Goal: Task Accomplishment & Management: Use online tool/utility

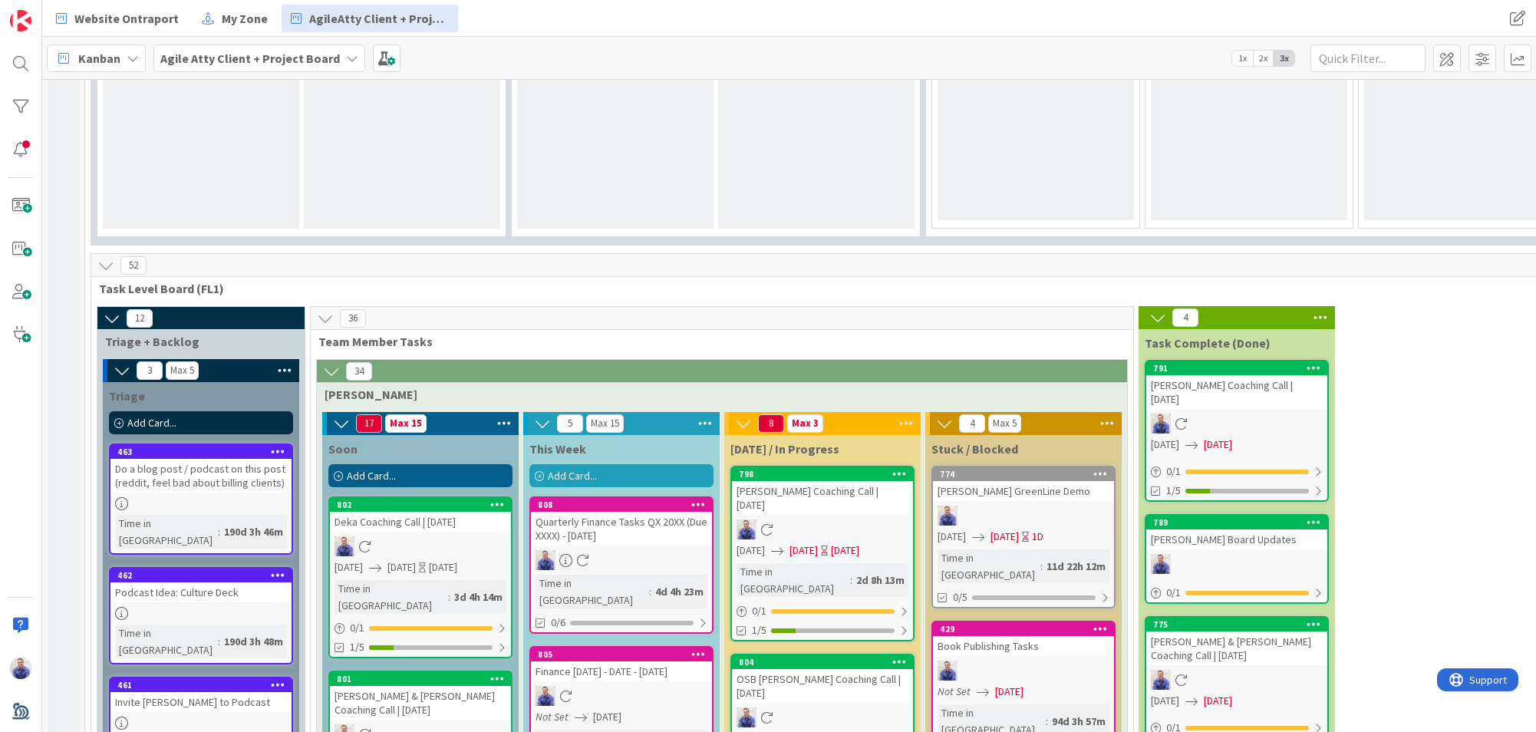
scroll to position [1559, 0]
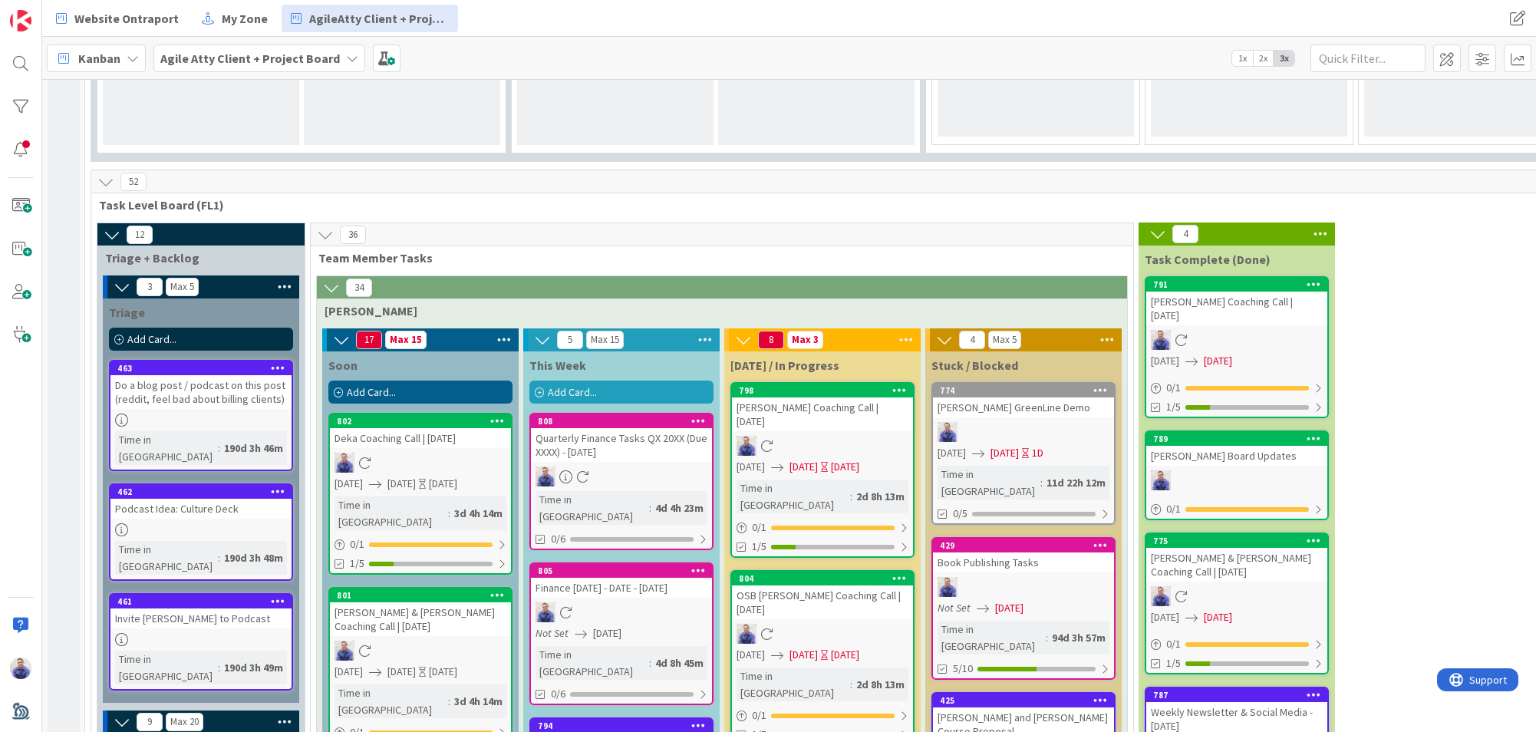
click at [630, 428] on div "Quarterly Finance Tasks QX 20XX (Due XXXX) - [DATE]" at bounding box center [621, 445] width 181 height 34
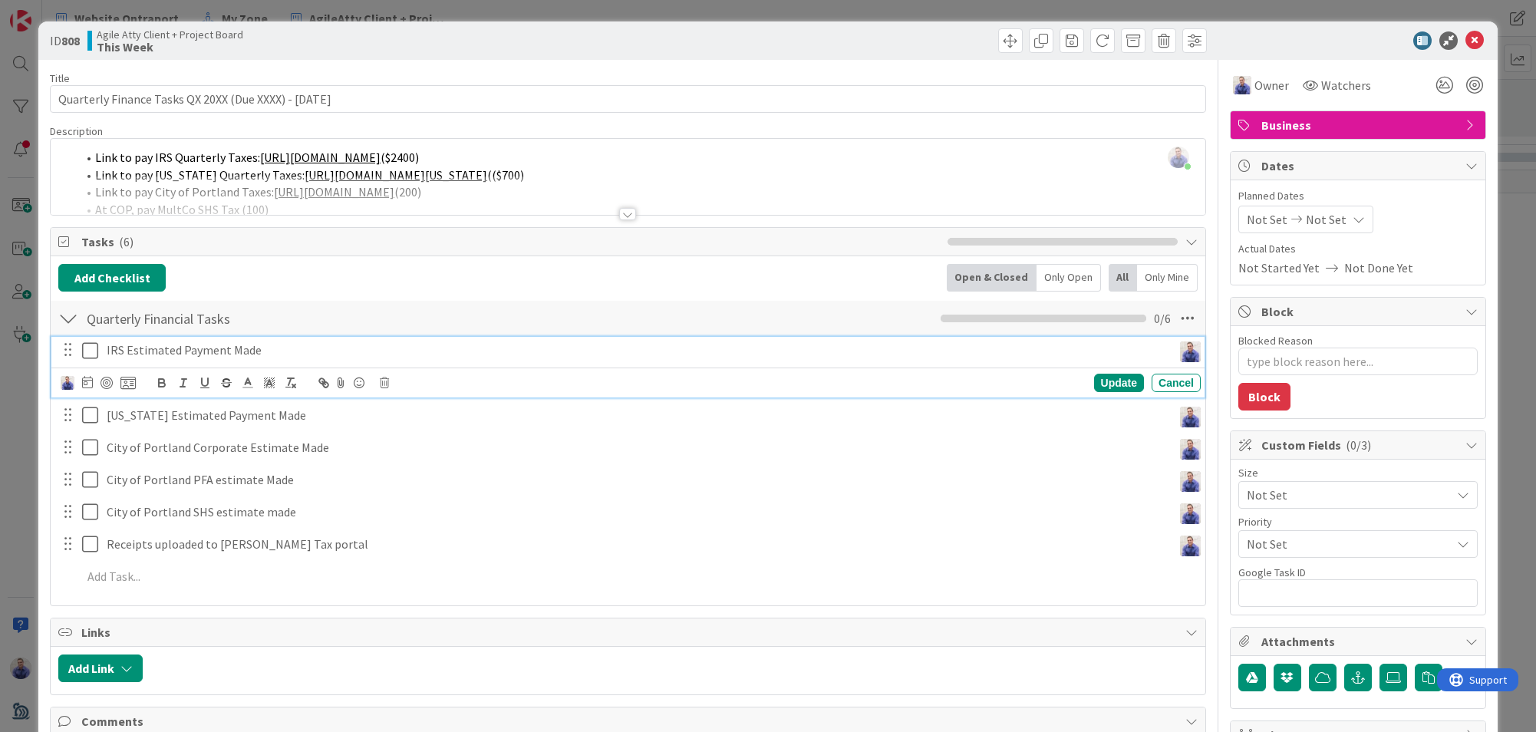
click at [88, 350] on icon at bounding box center [90, 350] width 16 height 18
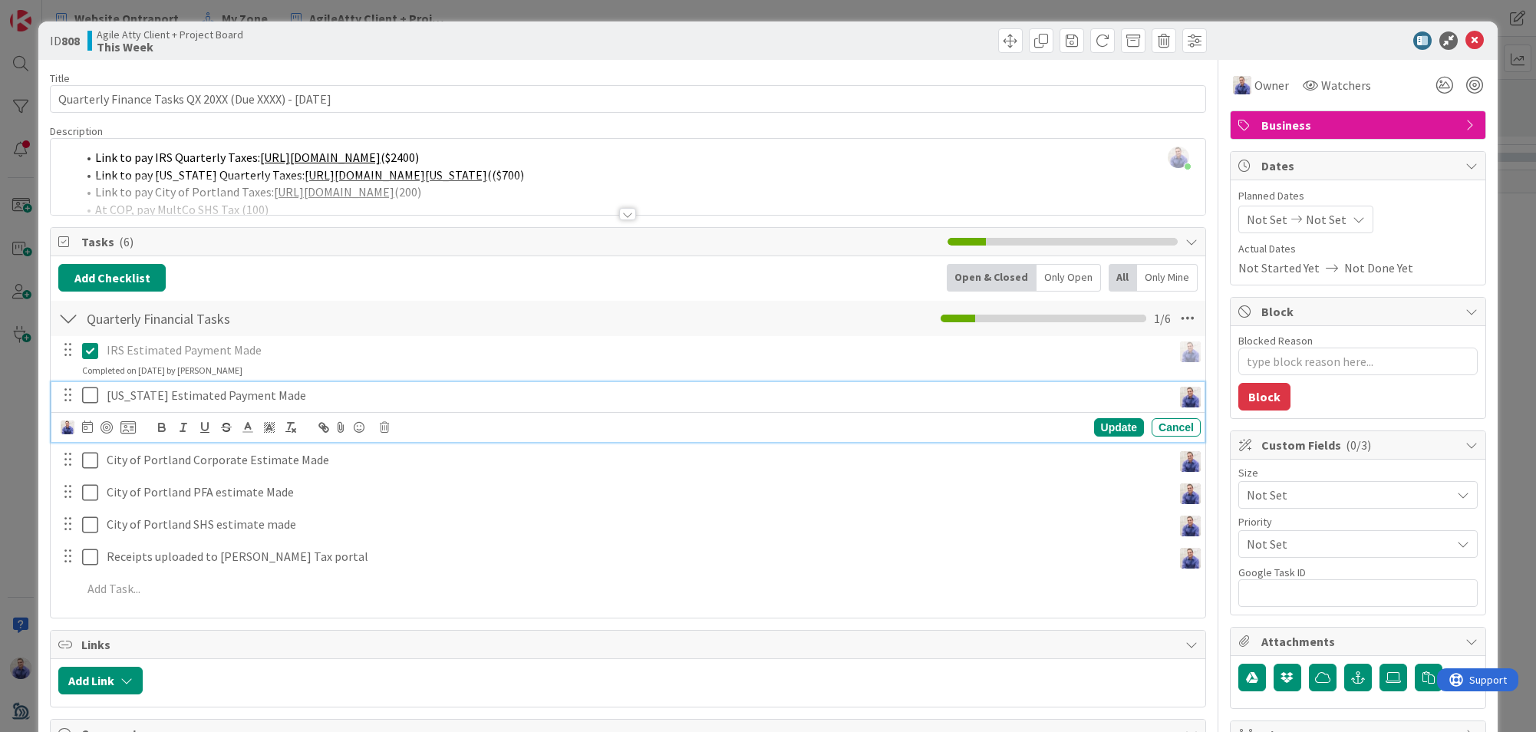
click at [87, 394] on icon at bounding box center [90, 395] width 16 height 18
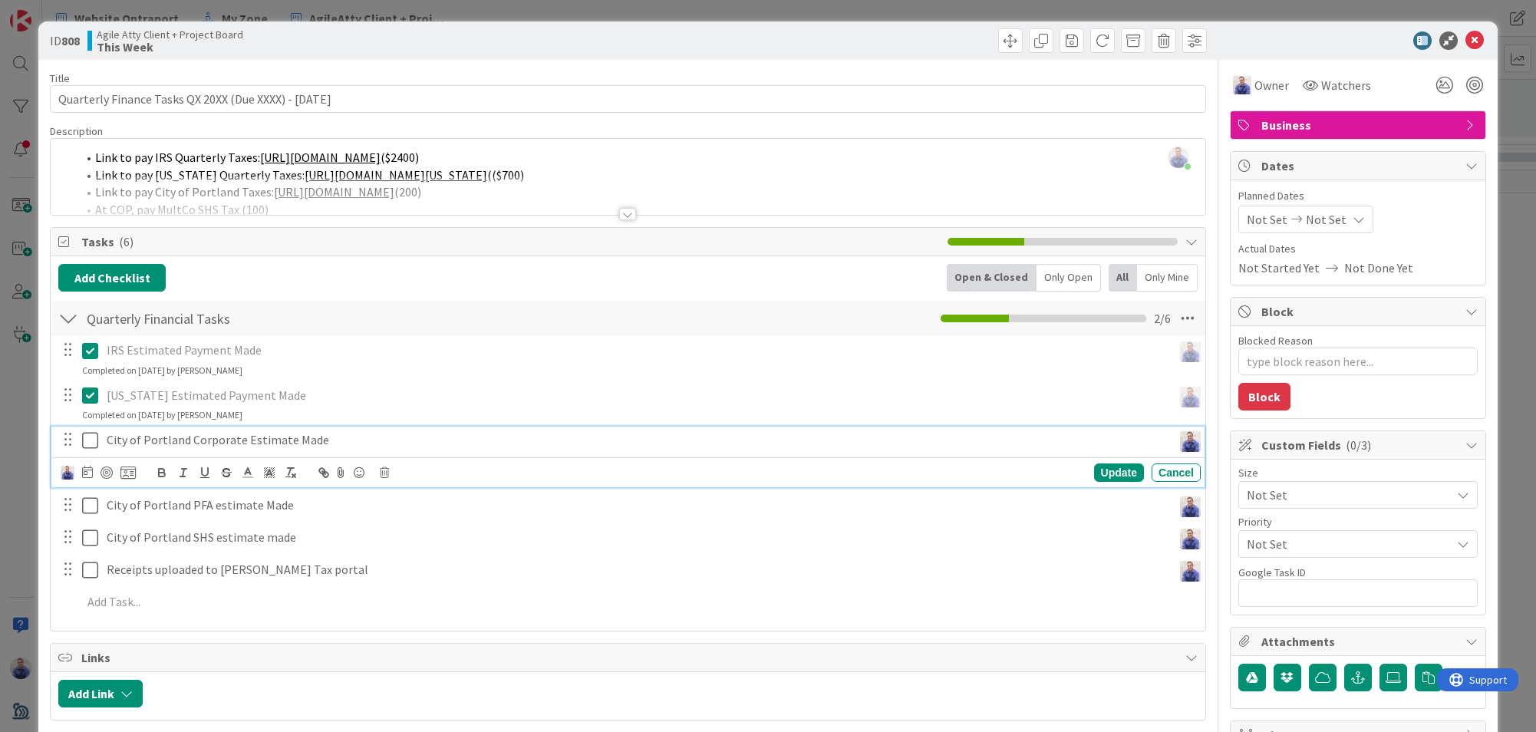
click at [88, 441] on icon at bounding box center [90, 440] width 16 height 18
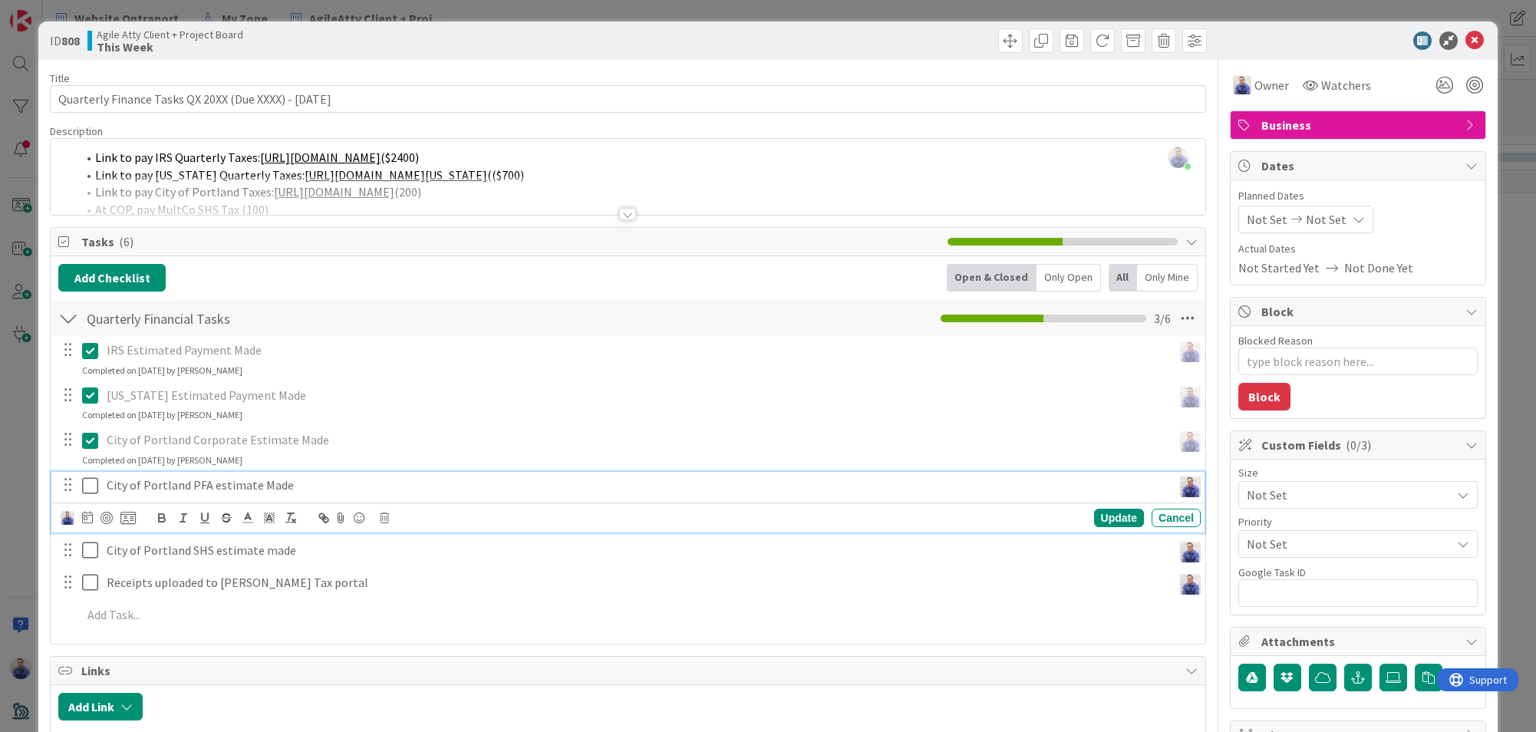
click at [87, 492] on icon at bounding box center [90, 485] width 16 height 18
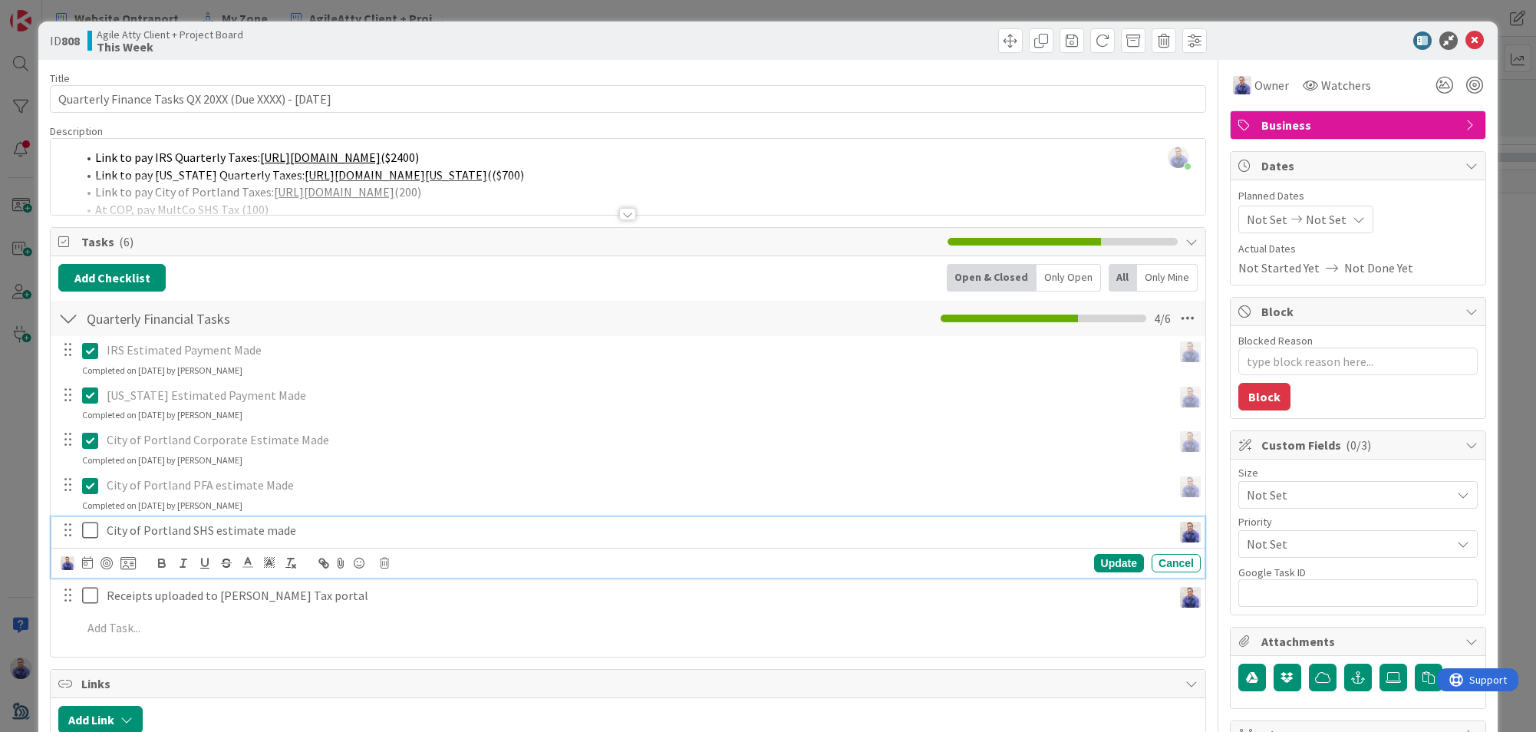
click at [87, 522] on icon at bounding box center [90, 530] width 16 height 18
type textarea "x"
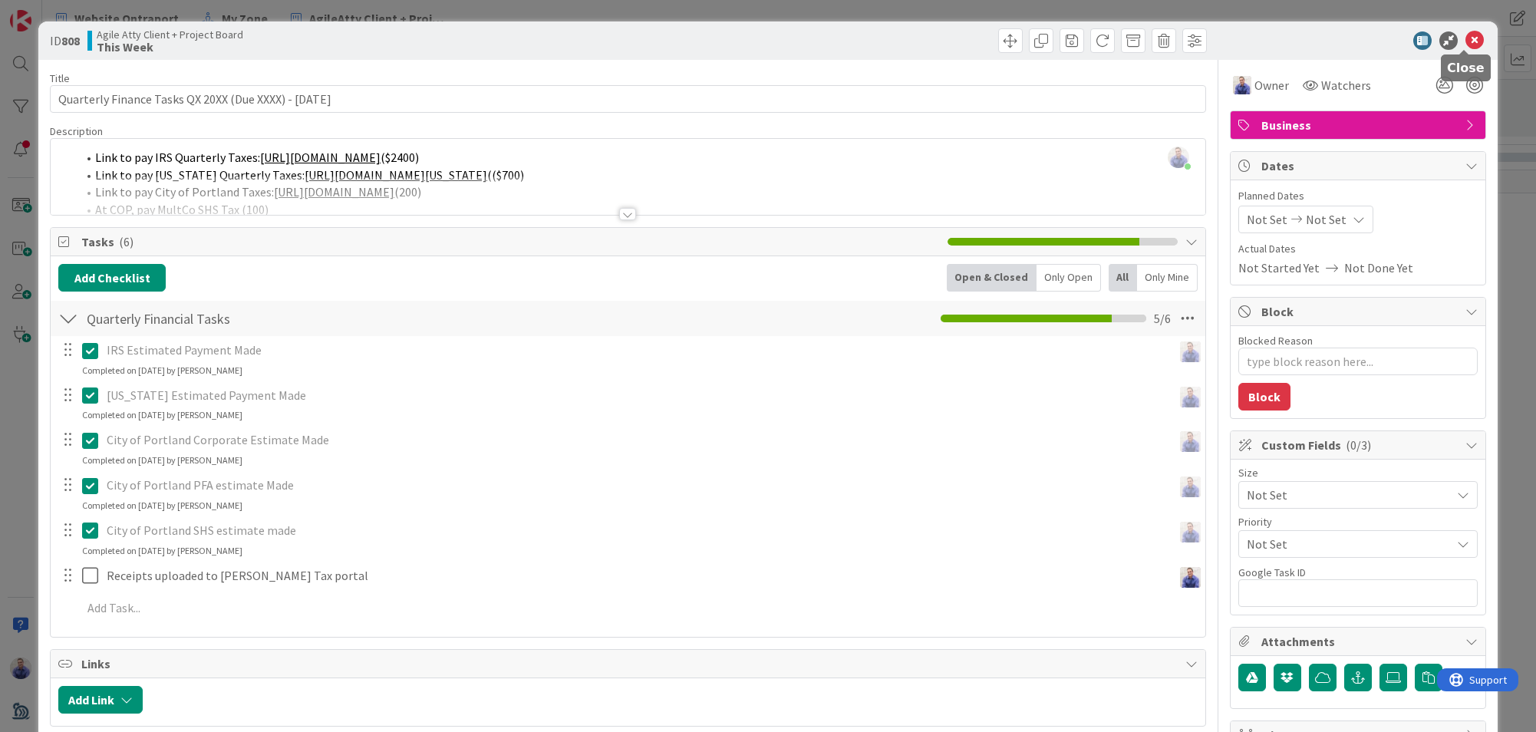
click at [1468, 36] on icon at bounding box center [1474, 40] width 18 height 18
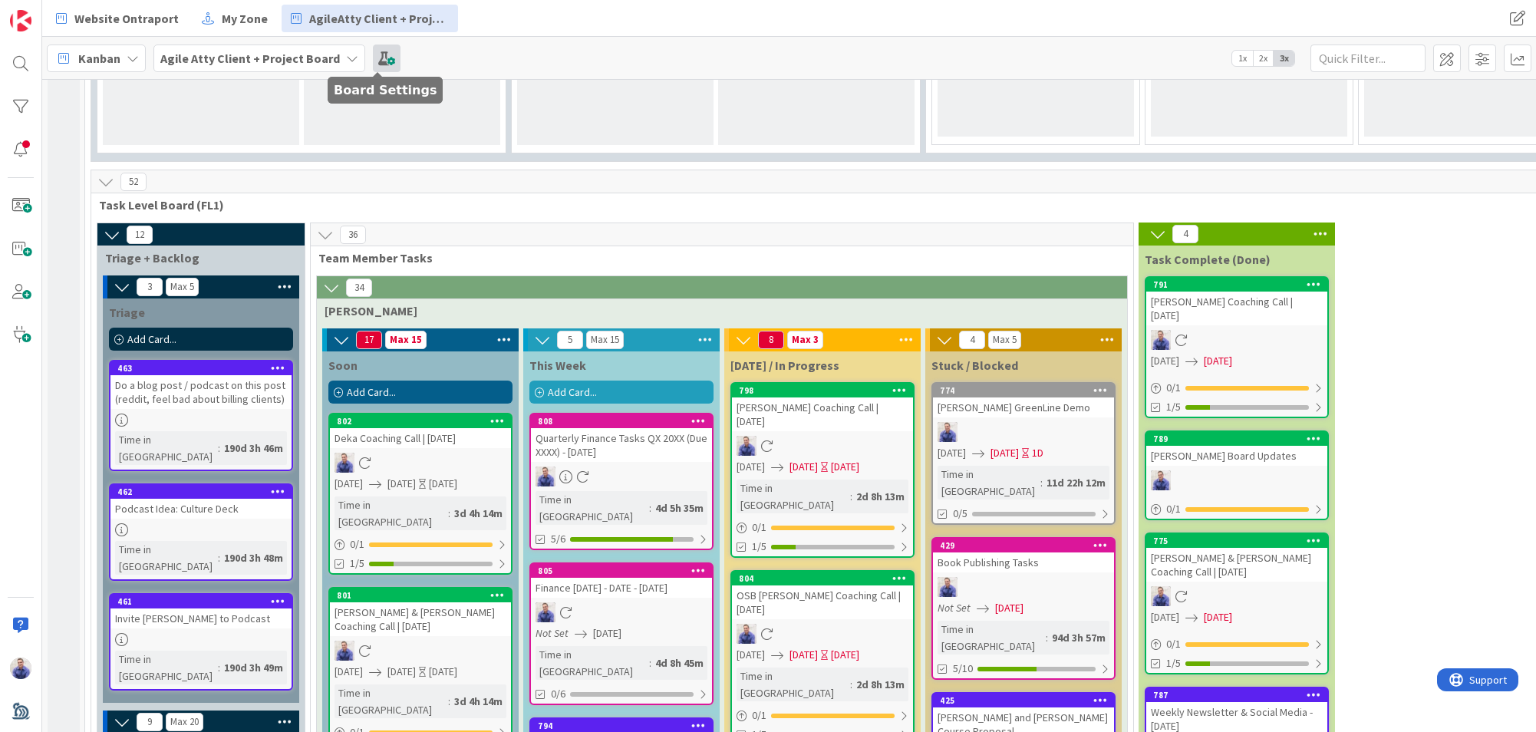
click at [385, 62] on span at bounding box center [387, 58] width 28 height 28
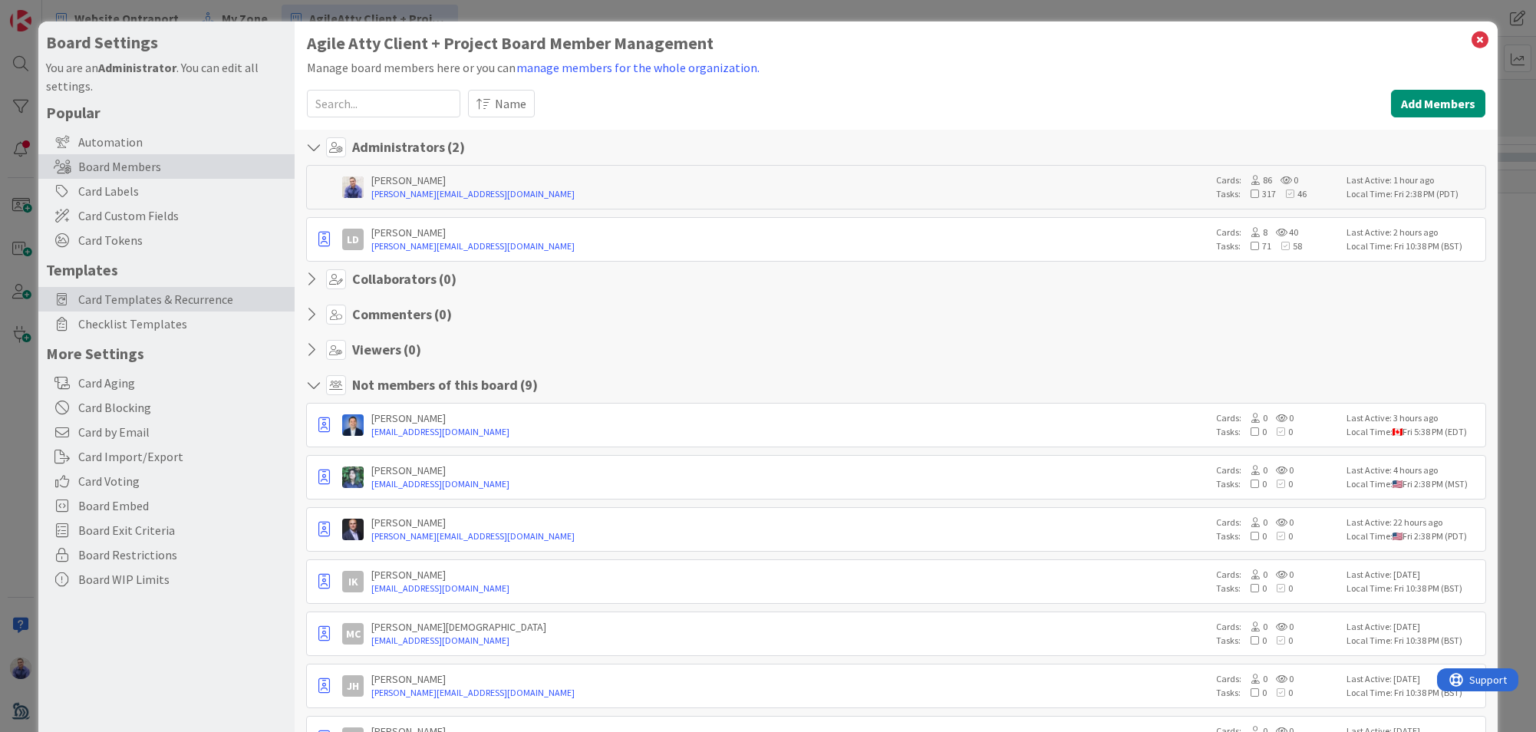
click at [142, 304] on span "Card Templates & Recurrence" at bounding box center [182, 299] width 209 height 18
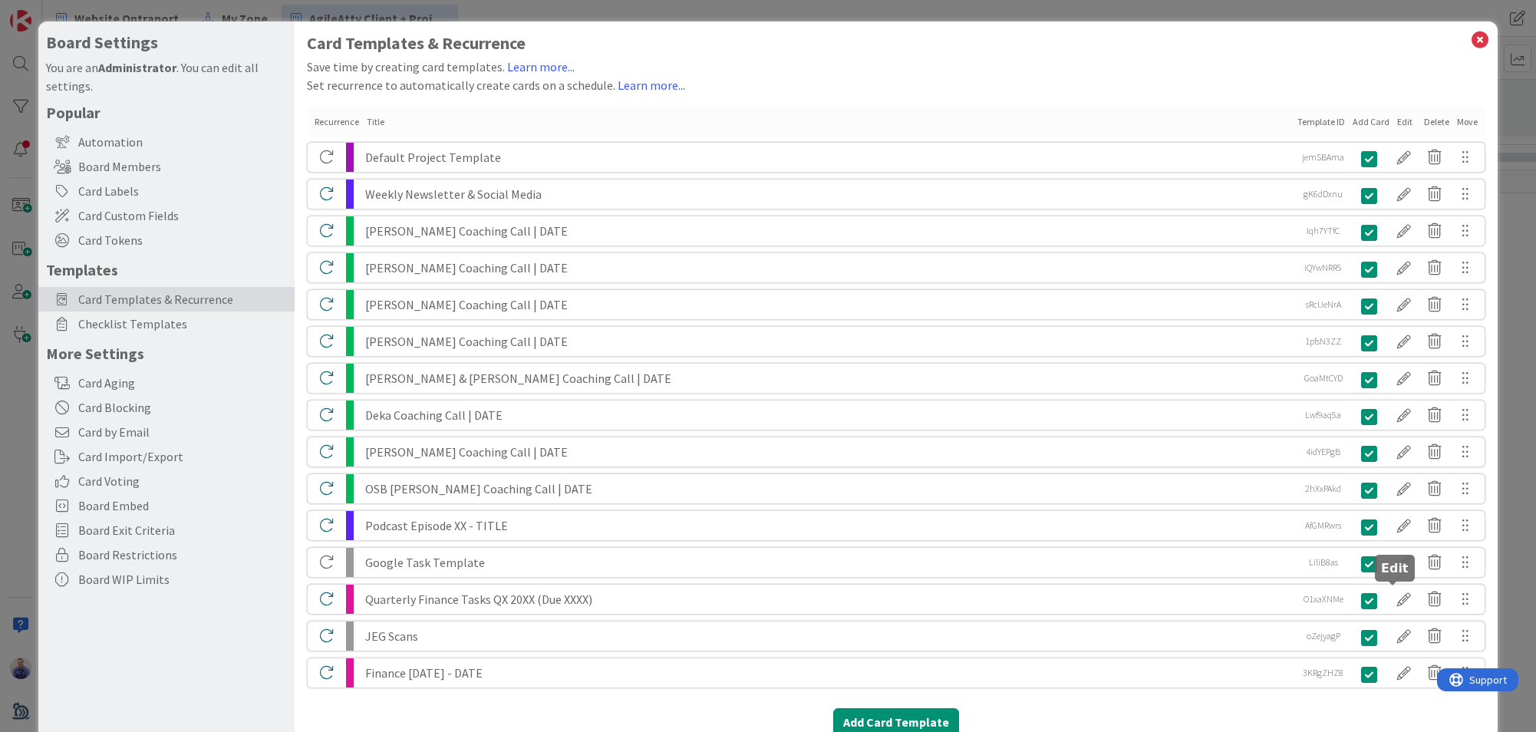
click at [1392, 601] on div at bounding box center [1404, 599] width 31 height 26
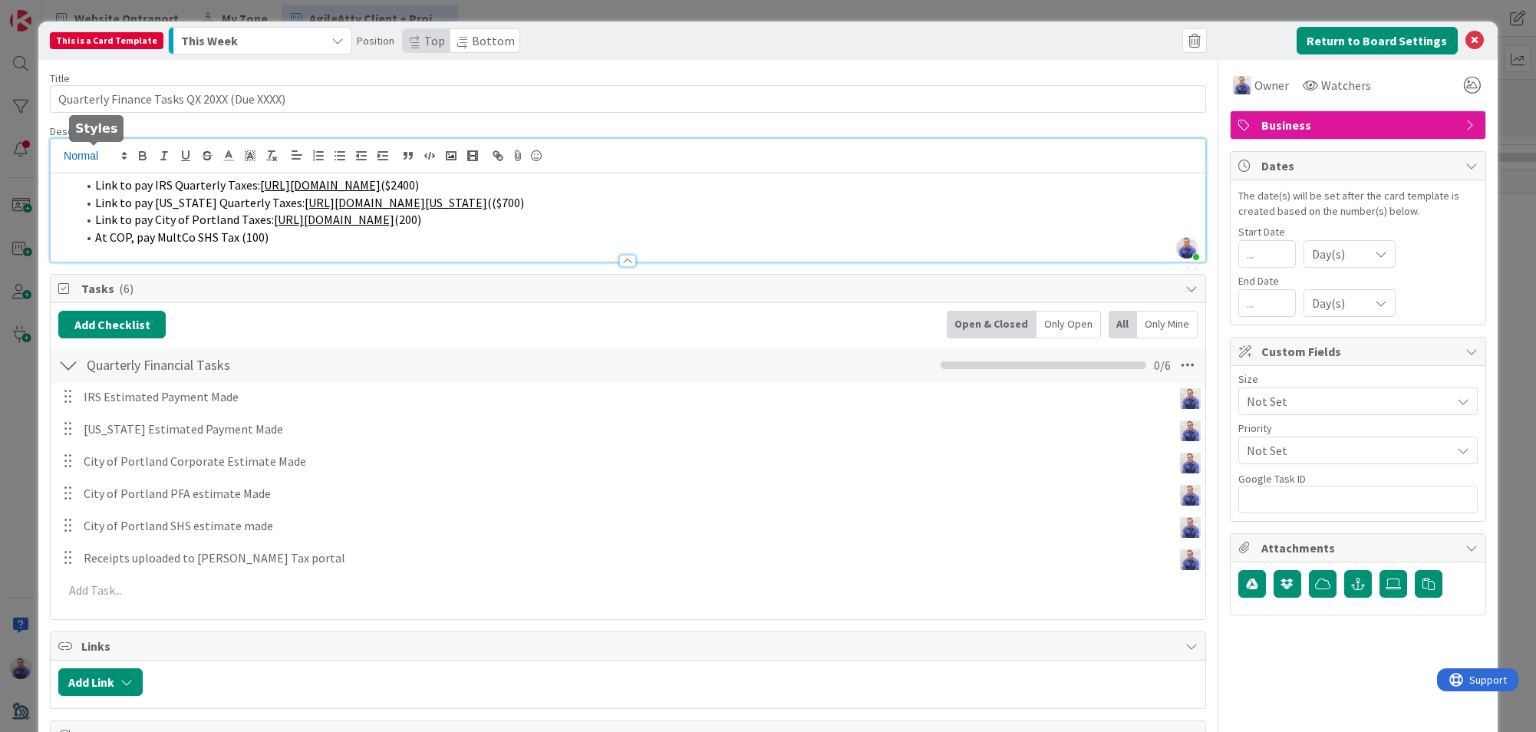
click at [88, 153] on div "[PERSON_NAME] just joined Link to pay IRS Quarterly Taxes: [URL][DOMAIN_NAME] (…" at bounding box center [628, 200] width 1155 height 123
drag, startPoint x: 96, startPoint y: 186, endPoint x: 111, endPoint y: 197, distance: 19.2
click at [97, 186] on span "Link to pay IRS Quarterly Taxes:" at bounding box center [177, 184] width 165 height 15
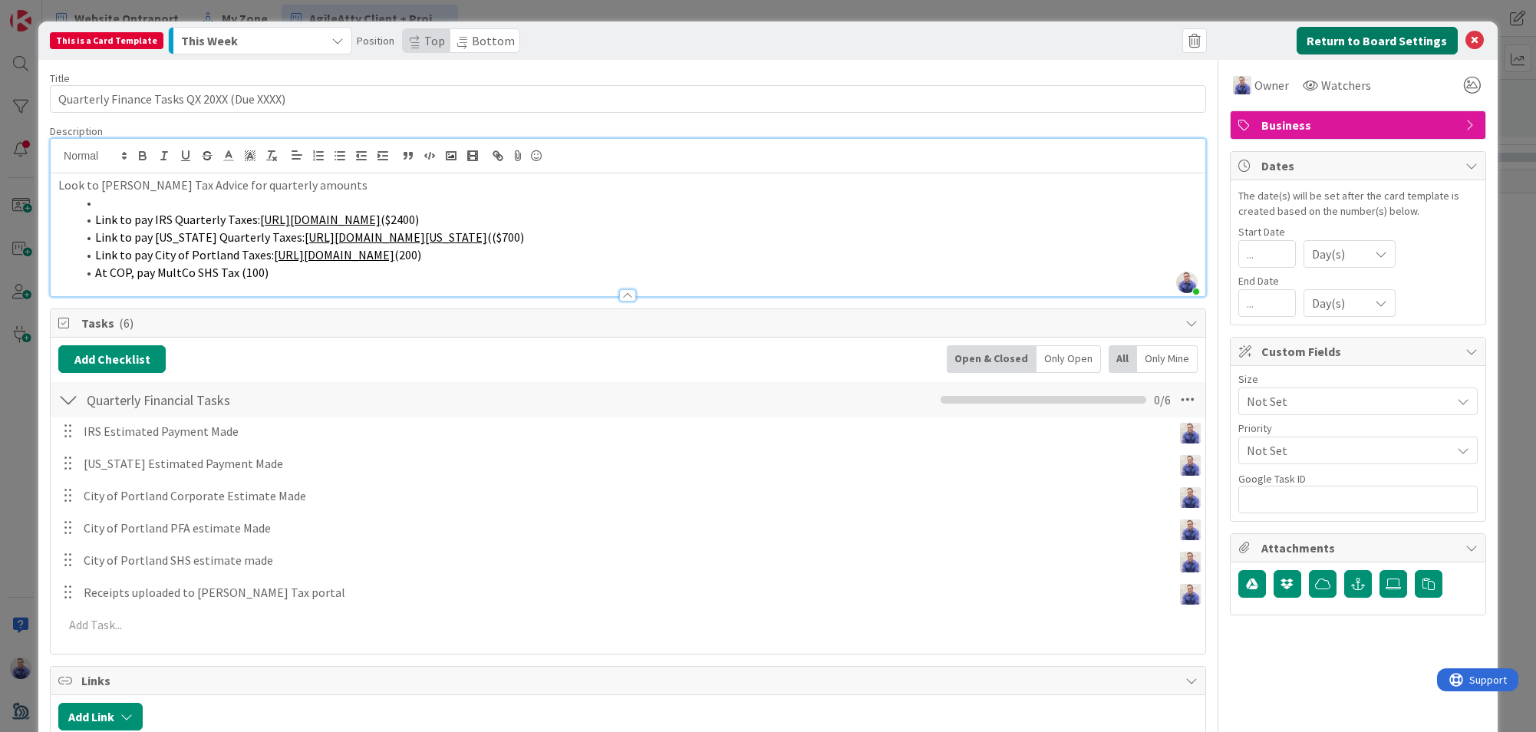
click at [1419, 40] on button "Return to Board Settings" at bounding box center [1376, 41] width 161 height 28
